Goal: Information Seeking & Learning: Learn about a topic

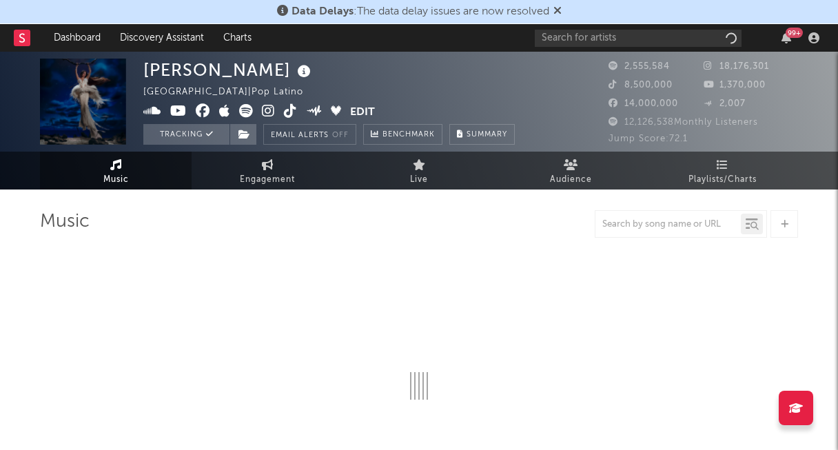
select select "6m"
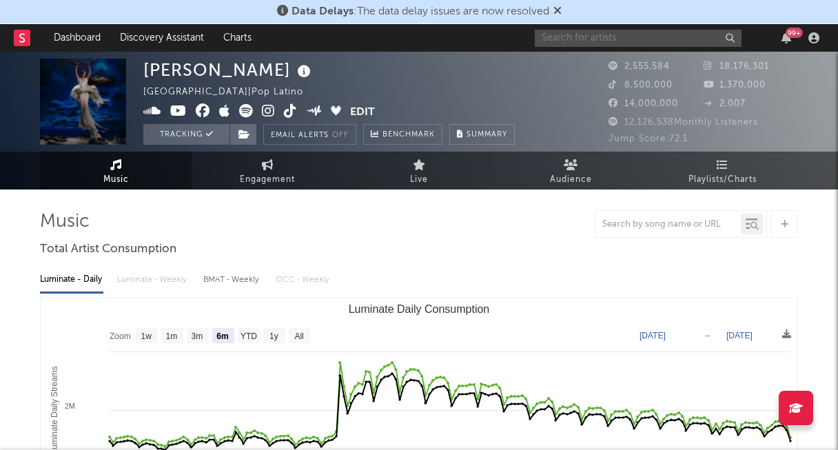
click at [724, 39] on input "text" at bounding box center [638, 38] width 207 height 17
click at [727, 38] on input "text" at bounding box center [638, 38] width 207 height 17
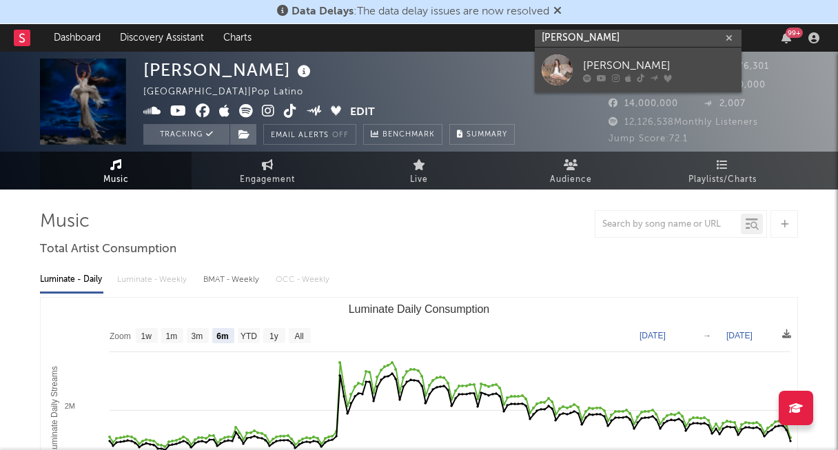
type input "[PERSON_NAME]"
click at [645, 64] on div "[PERSON_NAME]" at bounding box center [659, 65] width 152 height 17
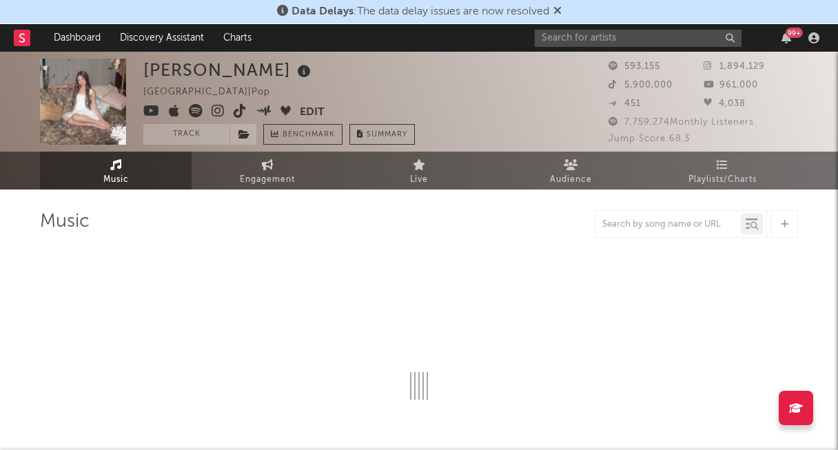
select select "6m"
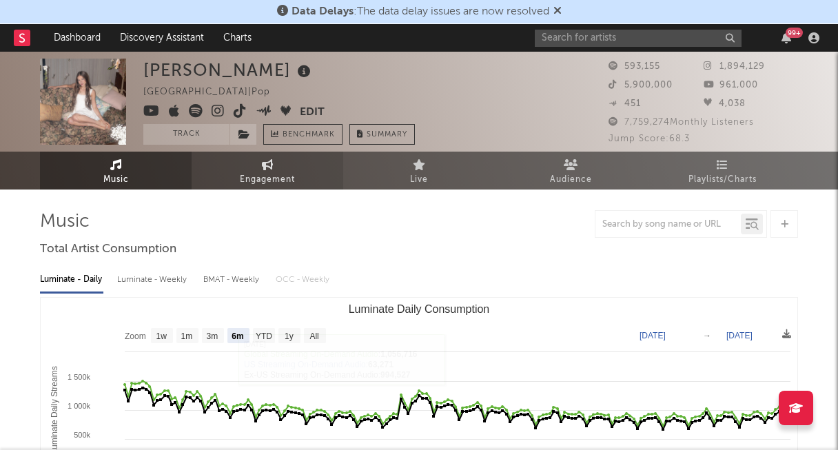
click at [254, 181] on span "Engagement" at bounding box center [267, 180] width 55 height 17
select select "1w"
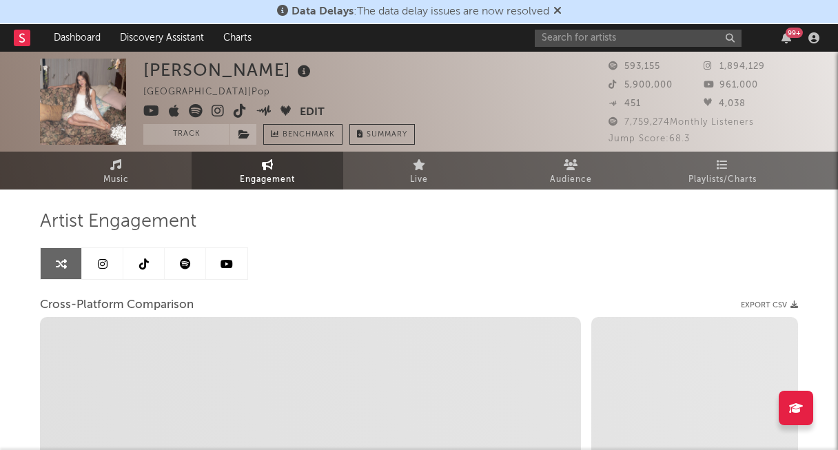
click at [95, 256] on link at bounding box center [102, 263] width 41 height 31
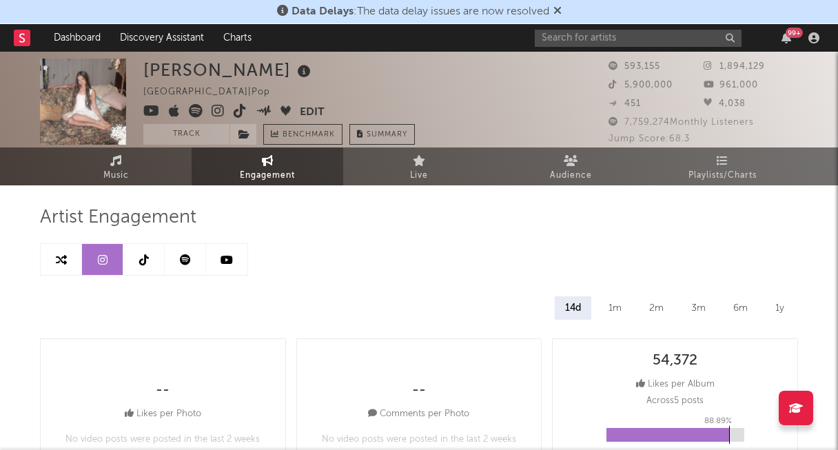
select select "6m"
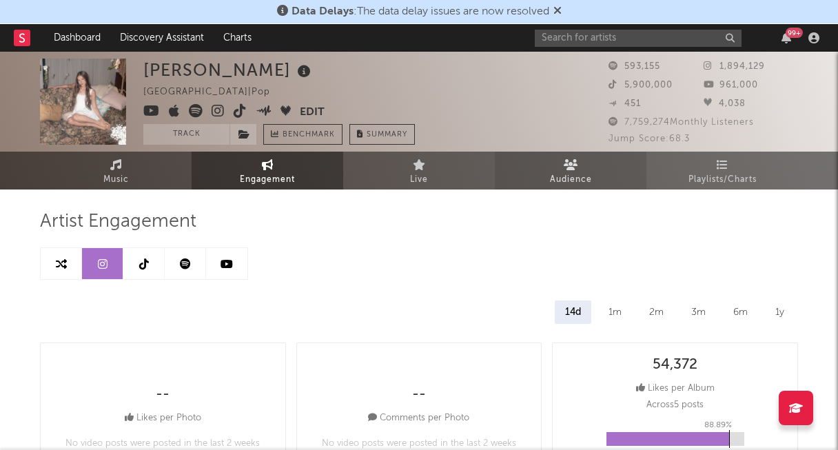
click at [576, 172] on span "Audience" at bounding box center [571, 180] width 42 height 17
